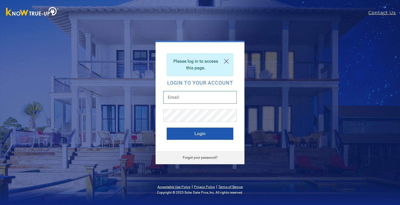
type input "[EMAIL_ADDRESS][DOMAIN_NAME]"
click at [178, 136] on button "Login" at bounding box center [200, 134] width 67 height 12
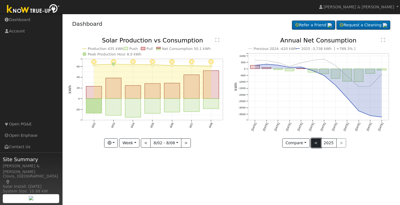
click at [313, 141] on button "<" at bounding box center [316, 142] width 10 height 9
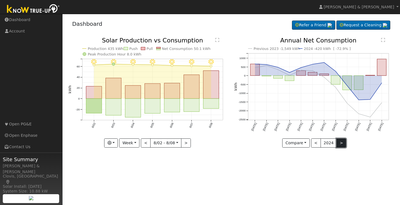
click at [340, 145] on button ">" at bounding box center [341, 142] width 10 height 9
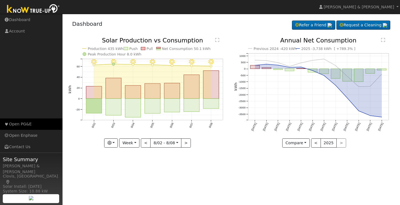
click at [25, 127] on link "Open PG&E" at bounding box center [31, 123] width 62 height 11
